Goal: Information Seeking & Learning: Learn about a topic

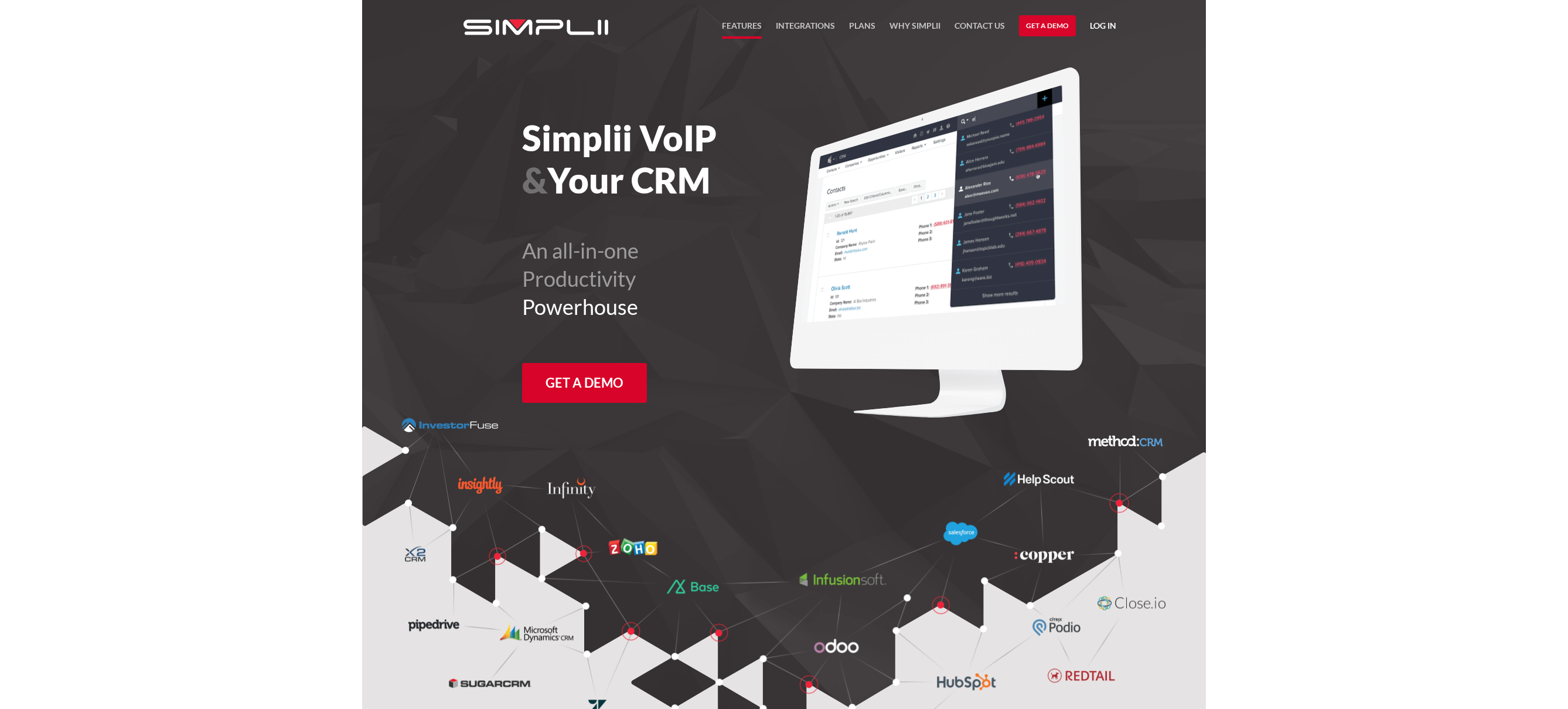
click at [752, 37] on link "FEATURES" at bounding box center [741, 29] width 40 height 20
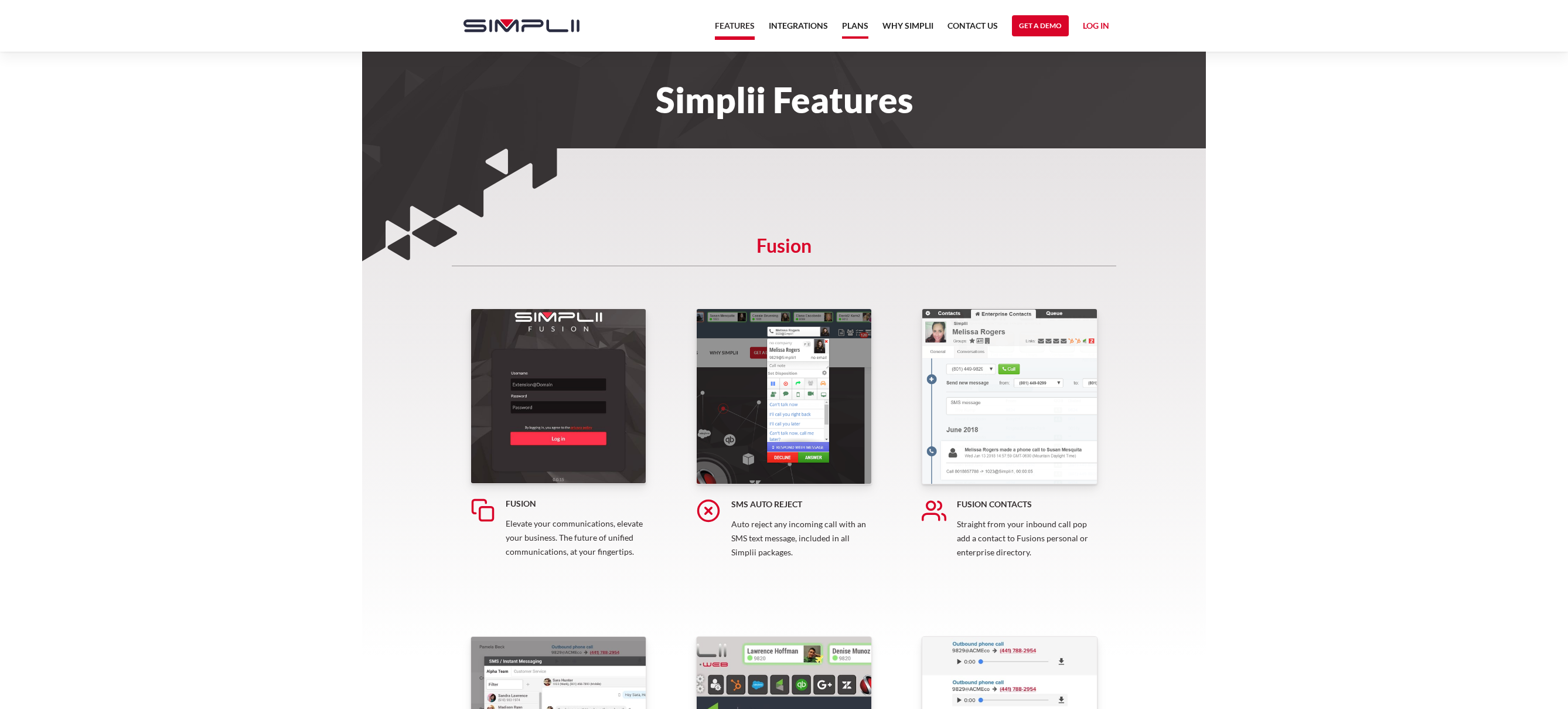
click at [857, 34] on link "Plans" at bounding box center [855, 29] width 26 height 20
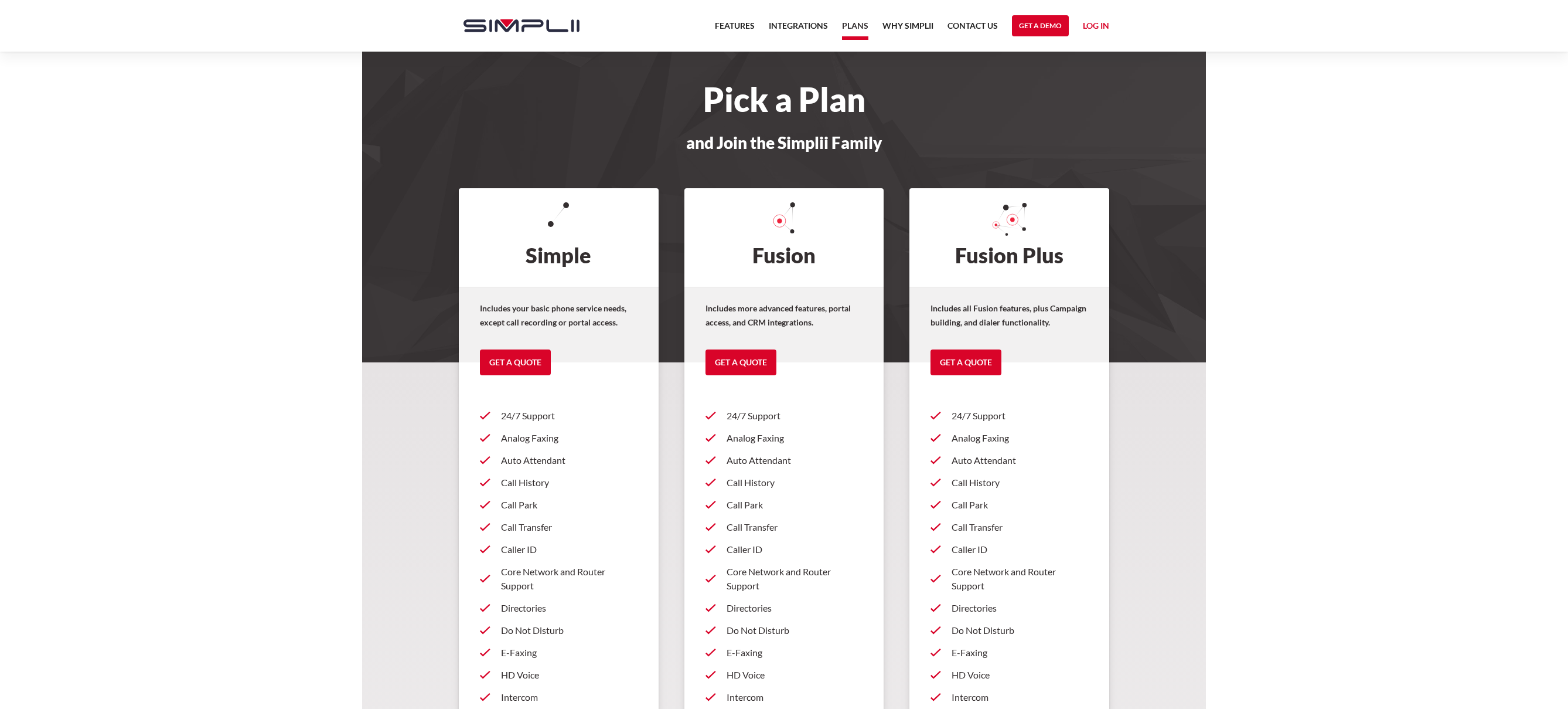
click at [788, 266] on h2 "Fusion" at bounding box center [784, 238] width 200 height 99
drag, startPoint x: 803, startPoint y: 310, endPoint x: 796, endPoint y: 310, distance: 7.0
click at [798, 310] on strong "Includes more advanced features, portal access, and CRM integrations." at bounding box center [778, 315] width 145 height 24
click at [578, 306] on p "Includes your basic phone service needs, except call recording or portal access." at bounding box center [558, 316] width 158 height 28
click at [741, 319] on strong "Includes more advanced features, portal access, and CRM integrations." at bounding box center [778, 315] width 145 height 24
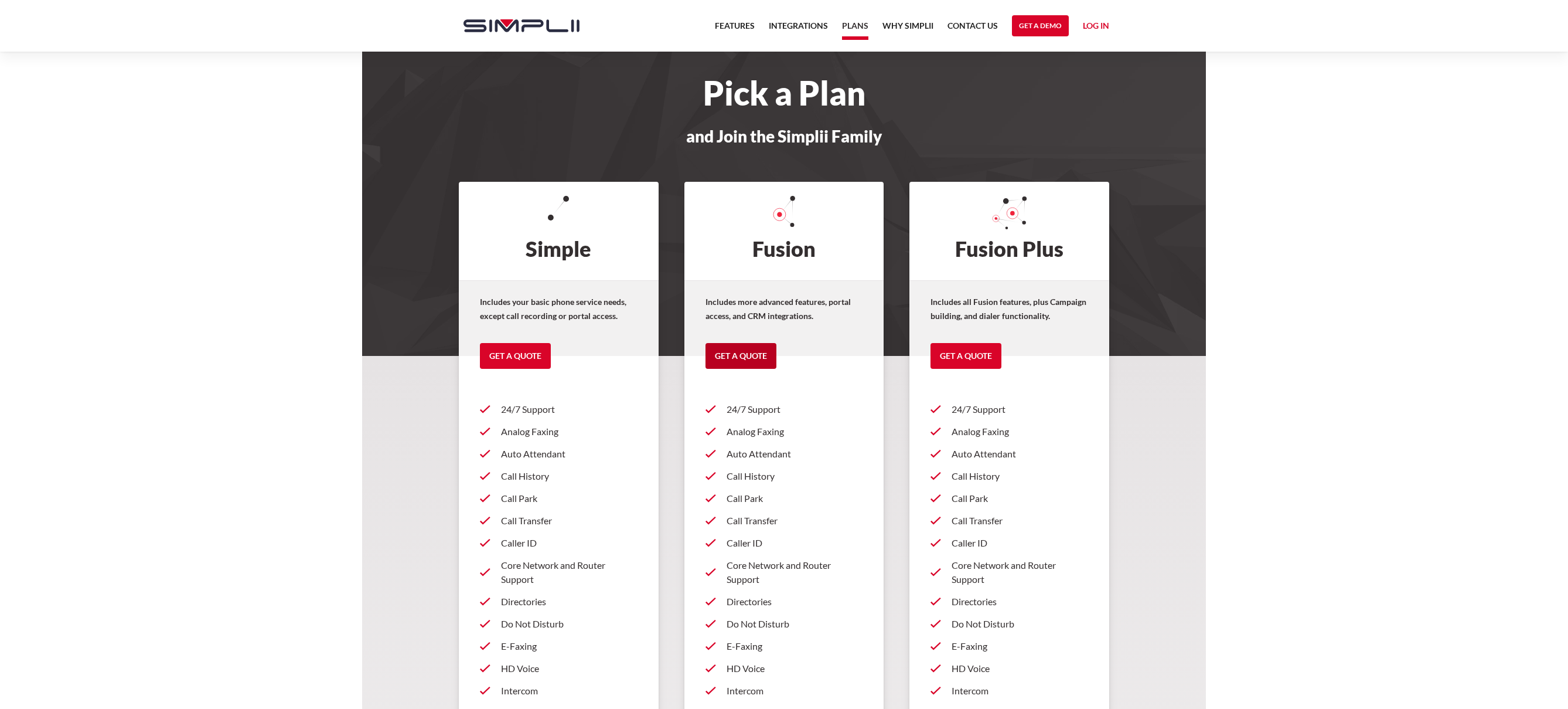
scroll to position [8, 0]
